Goal: Check status

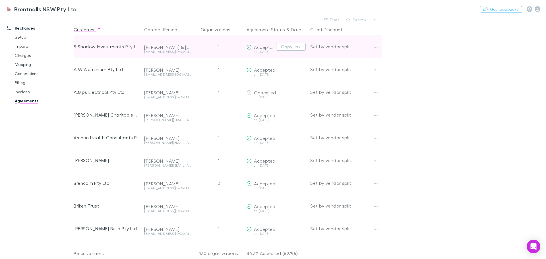
click at [100, 47] on div "5 Shadow Investments Pty Ltd" at bounding box center [107, 46] width 66 height 23
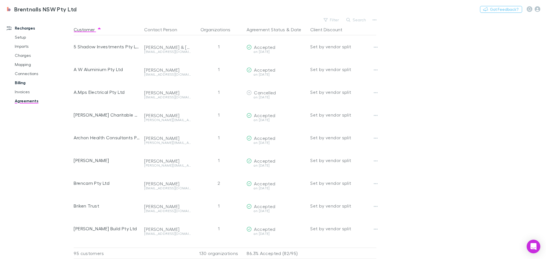
click at [18, 81] on link "Billing" at bounding box center [43, 82] width 68 height 9
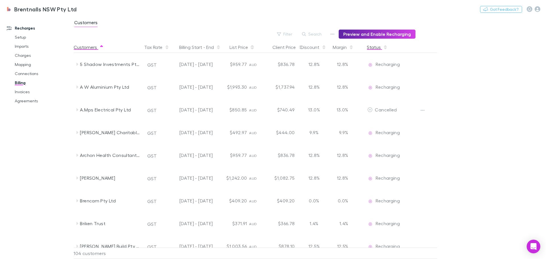
drag, startPoint x: 377, startPoint y: 45, endPoint x: 382, endPoint y: 48, distance: 5.7
click at [377, 45] on button "Status" at bounding box center [377, 47] width 21 height 11
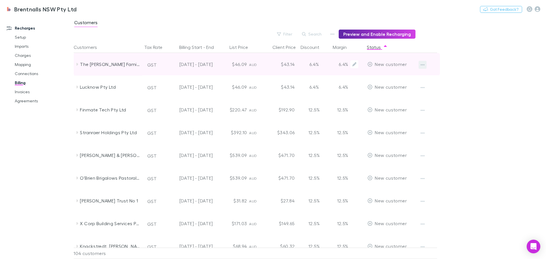
click at [424, 65] on icon "button" at bounding box center [423, 64] width 4 height 1
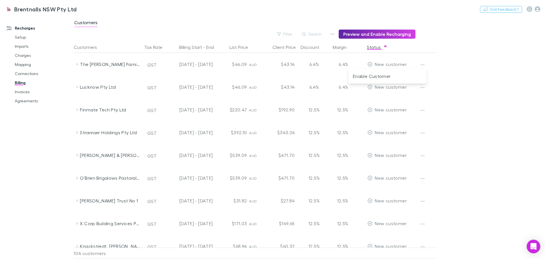
click at [463, 63] on div at bounding box center [273, 129] width 546 height 259
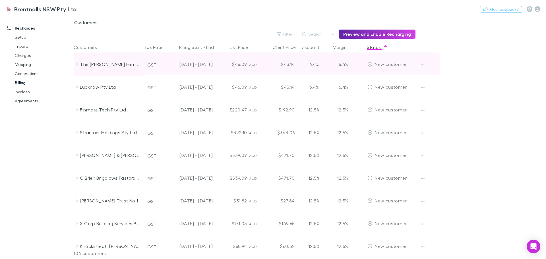
click at [78, 65] on icon at bounding box center [77, 64] width 5 height 5
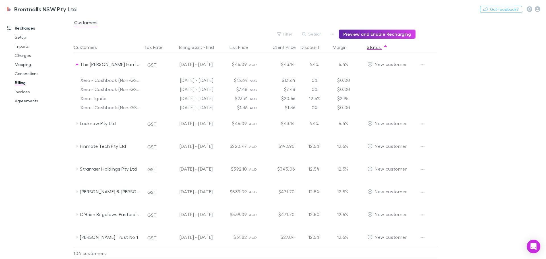
click at [449, 100] on div "Xero - Ignite [DATE] - [DATE] $23.61 AUD $20.66 12.5% $2.95" at bounding box center [267, 98] width 387 height 9
